Goal: Task Accomplishment & Management: Manage account settings

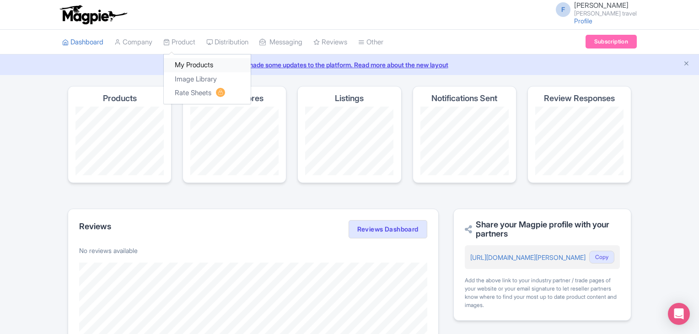
click at [191, 68] on link "My Products" at bounding box center [207, 65] width 87 height 14
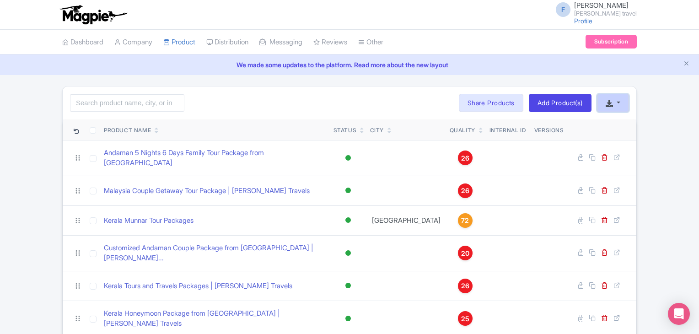
click at [622, 109] on button "button" at bounding box center [613, 103] width 32 height 18
click at [542, 104] on link "Add Product(s)" at bounding box center [559, 103] width 63 height 18
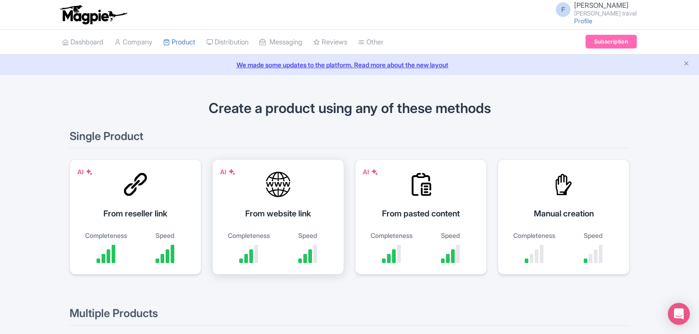
click at [267, 215] on div "From website link" at bounding box center [278, 213] width 109 height 12
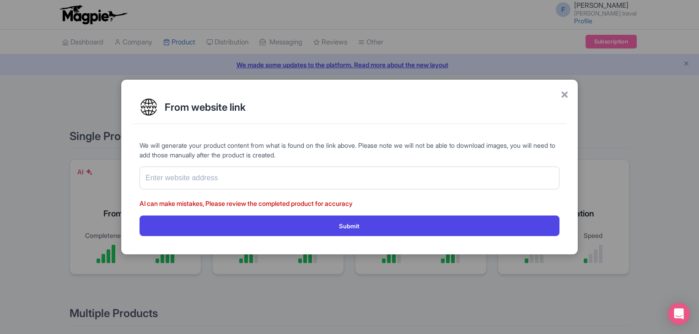
click at [231, 163] on form "We will generate your product content from what is found on the link above. Ple…" at bounding box center [349, 188] width 420 height 96
click at [229, 171] on input "text" at bounding box center [349, 177] width 420 height 23
paste input "https://www.felixferiatravel.com/tag/malaysia-family-tour-package/1299"
type input "https://www.felixferiatravel.com/tag/malaysia-family-tour-package/1299"
click at [225, 182] on input "text" at bounding box center [349, 177] width 420 height 23
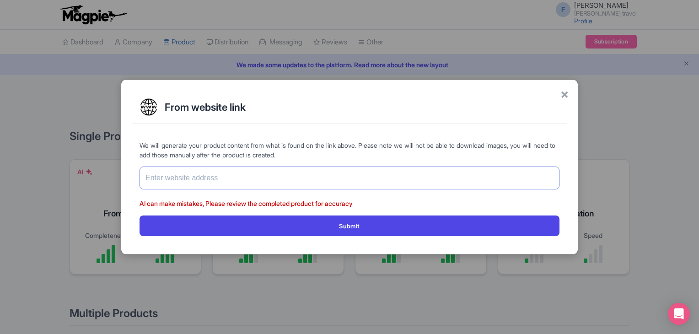
click at [225, 182] on input "text" at bounding box center [349, 177] width 420 height 23
paste input "[URL][DOMAIN_NAME]"
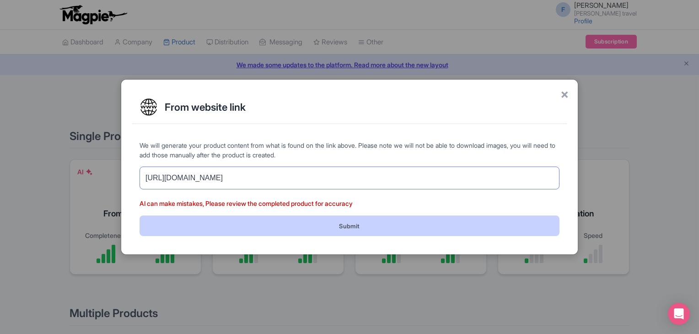
type input "[URL][DOMAIN_NAME]"
click at [262, 234] on button "Submit" at bounding box center [349, 225] width 420 height 21
click at [331, 229] on button "Submit" at bounding box center [349, 225] width 420 height 21
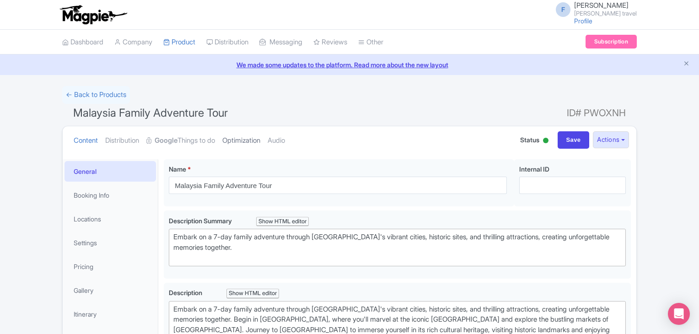
type trix-editor "<div>Embark on a 7-day family adventure through Malaysia's vibrant cities, hist…"
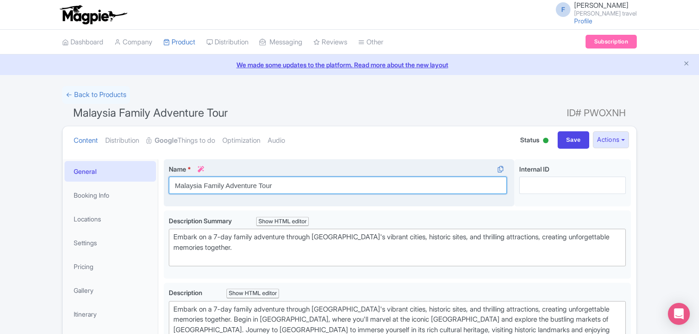
click at [313, 188] on input "Malaysia Family Adventure Tour" at bounding box center [338, 184] width 338 height 17
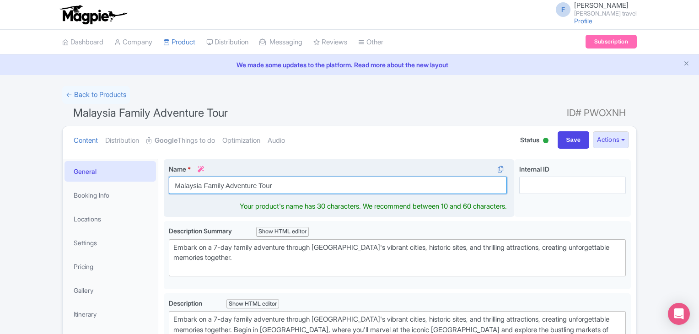
click at [313, 188] on input "Malaysia Family Adventure Tour" at bounding box center [338, 184] width 338 height 17
paste input "Tour Package | Felix Feria Travels"
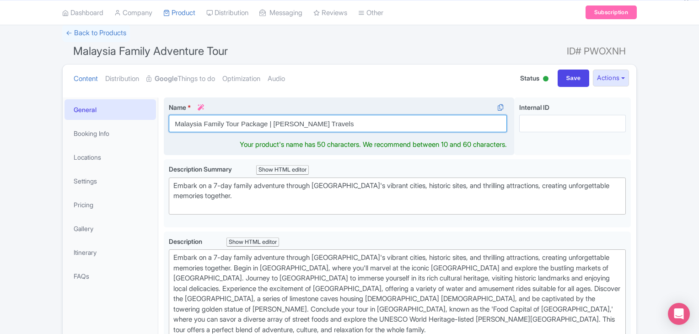
scroll to position [137, 0]
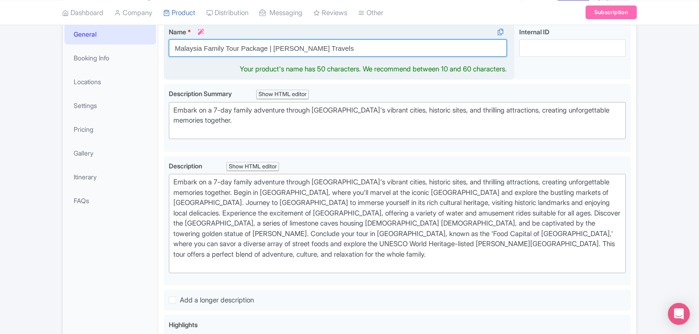
type input "Malaysia Family Tour Package | [PERSON_NAME] Travels"
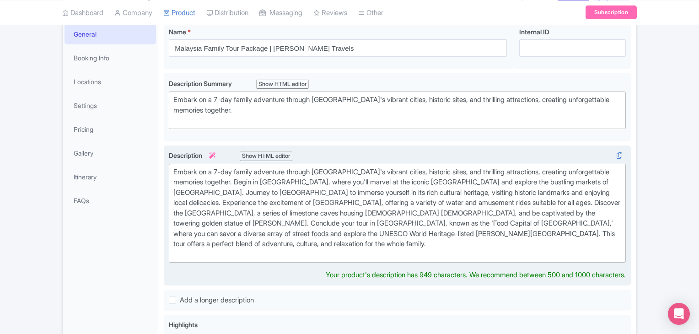
click at [275, 225] on div "Embark on a 7-day family adventure through [GEOGRAPHIC_DATA]'s vibrant cities, …" at bounding box center [397, 213] width 448 height 93
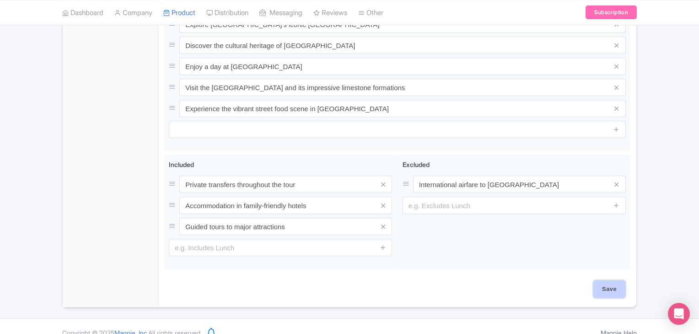
scroll to position [447, 0]
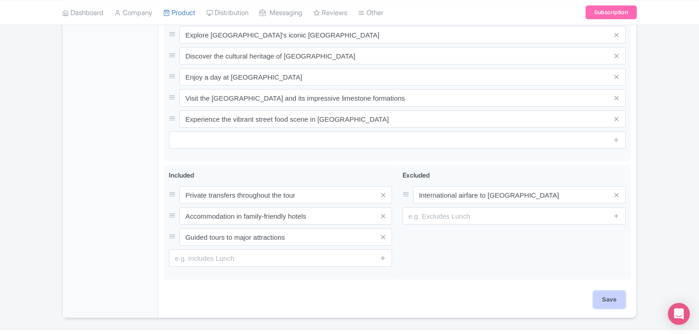
click at [609, 291] on input "Save" at bounding box center [609, 299] width 32 height 17
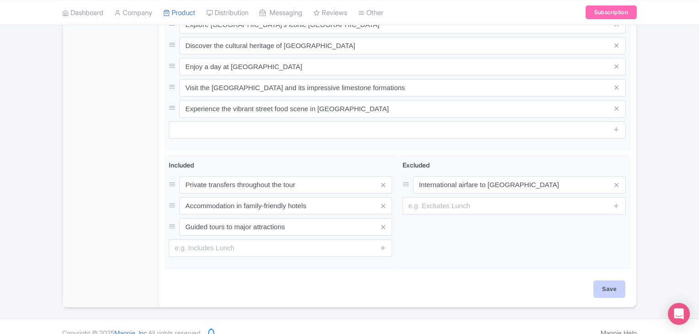
type input "Saving..."
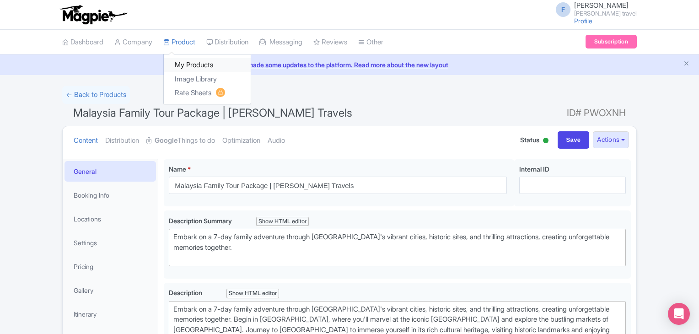
click at [186, 70] on link "My Products" at bounding box center [207, 65] width 87 height 14
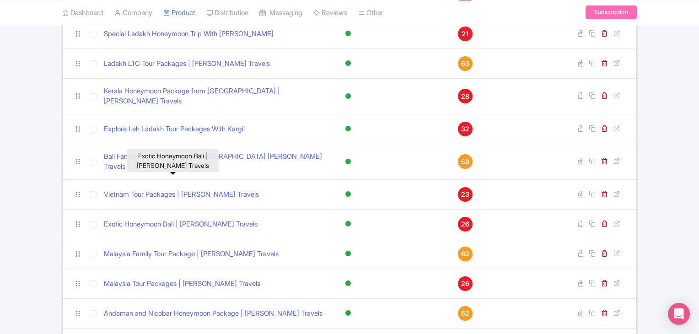
scroll to position [467, 0]
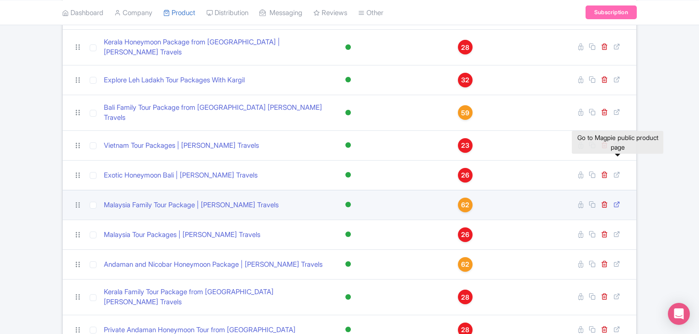
click at [616, 201] on icon at bounding box center [616, 204] width 7 height 7
